Goal: Use online tool/utility: Utilize a website feature to perform a specific function

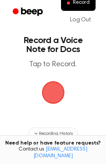
click at [50, 93] on span "button" at bounding box center [53, 92] width 24 height 24
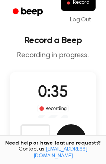
click at [61, 134] on button "Save" at bounding box center [71, 139] width 30 height 30
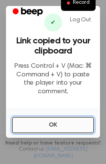
click at [56, 117] on button "OK" at bounding box center [53, 125] width 83 height 16
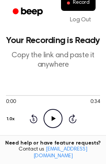
click at [55, 116] on icon "Play Audio" at bounding box center [53, 118] width 19 height 19
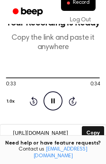
scroll to position [80, 0]
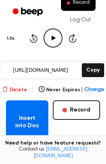
click at [18, 90] on button "Delete" at bounding box center [14, 90] width 25 height 8
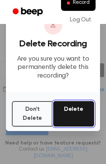
click at [71, 110] on button "Delete" at bounding box center [73, 113] width 41 height 25
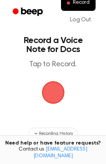
click at [60, 85] on span "button" at bounding box center [53, 92] width 21 height 21
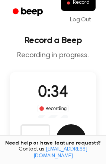
click at [74, 129] on button "Save" at bounding box center [71, 139] width 30 height 30
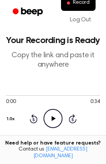
click at [55, 115] on icon "Play Audio" at bounding box center [53, 118] width 19 height 19
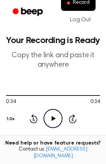
click at [55, 115] on icon "Play Audio" at bounding box center [53, 118] width 19 height 19
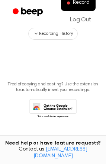
scroll to position [202, 0]
